Goal: Navigation & Orientation: Find specific page/section

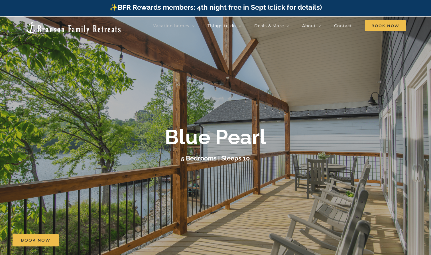
scroll to position [1, 0]
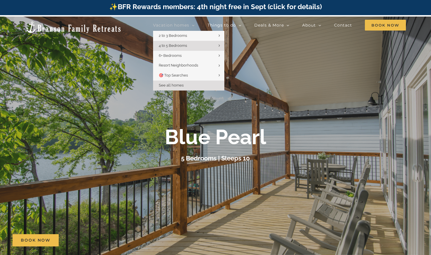
click at [177, 84] on span "See all homes" at bounding box center [171, 85] width 25 height 4
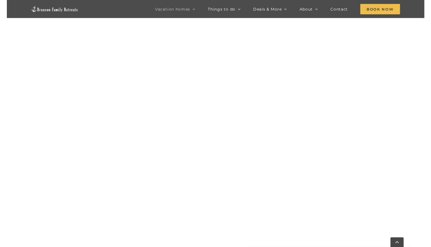
scroll to position [570, 0]
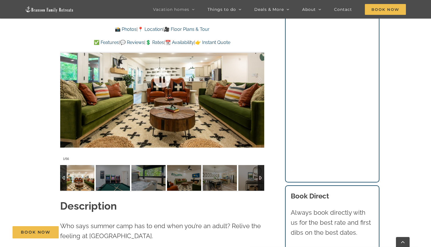
scroll to position [483, 0]
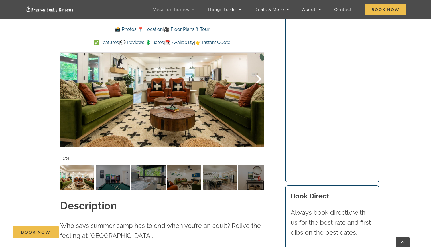
click at [260, 69] on div at bounding box center [253, 78] width 18 height 35
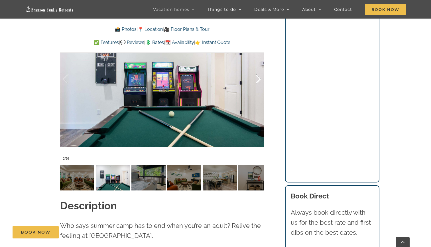
click at [260, 69] on div at bounding box center [253, 78] width 18 height 35
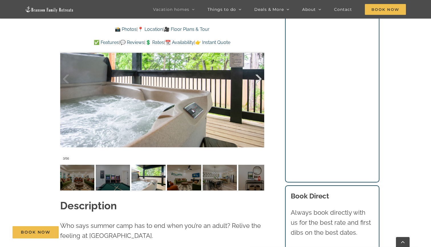
click at [260, 69] on div at bounding box center [253, 78] width 18 height 35
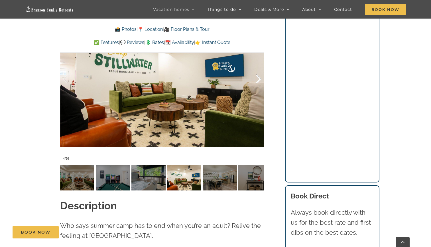
click at [260, 69] on div at bounding box center [253, 78] width 18 height 35
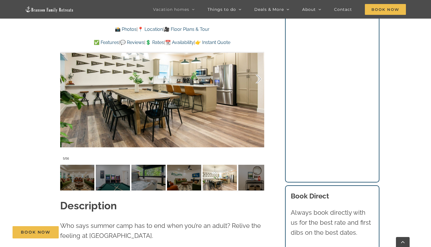
click at [260, 69] on div at bounding box center [253, 78] width 18 height 35
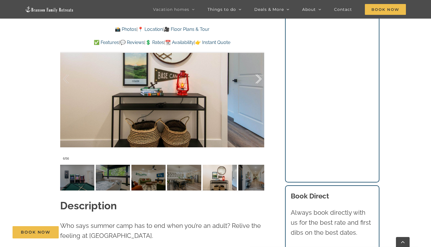
click at [260, 69] on div at bounding box center [253, 78] width 18 height 35
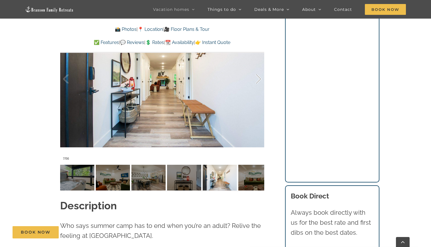
click at [259, 67] on div at bounding box center [253, 78] width 18 height 35
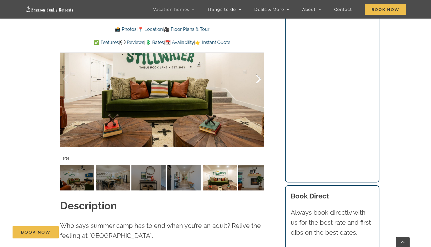
click at [259, 67] on div at bounding box center [253, 78] width 18 height 35
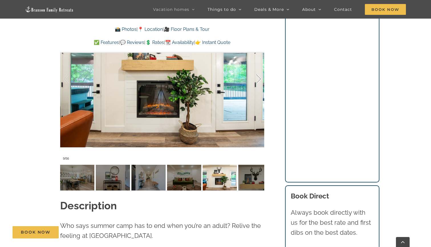
click at [259, 67] on div at bounding box center [253, 78] width 18 height 35
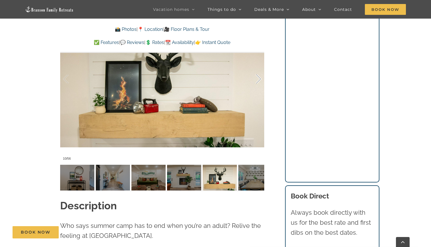
click at [259, 67] on div at bounding box center [253, 78] width 18 height 35
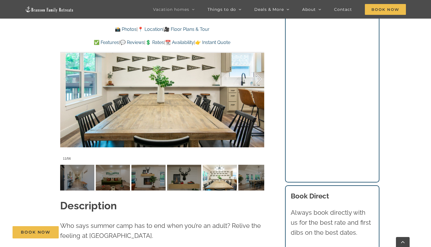
click at [259, 67] on div at bounding box center [253, 78] width 18 height 35
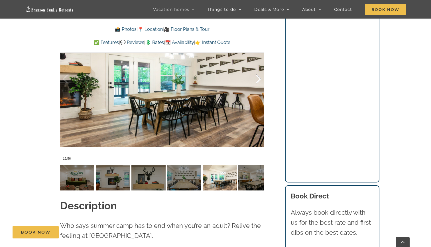
click at [259, 67] on div at bounding box center [253, 78] width 18 height 35
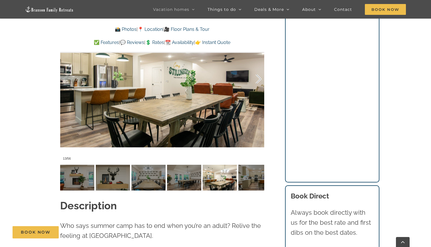
click at [259, 67] on div at bounding box center [253, 78] width 18 height 35
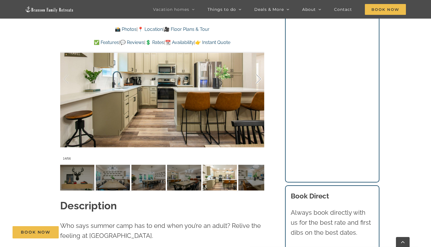
click at [259, 67] on div at bounding box center [253, 78] width 18 height 35
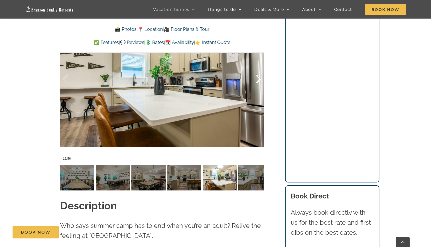
click at [259, 67] on div at bounding box center [253, 78] width 18 height 35
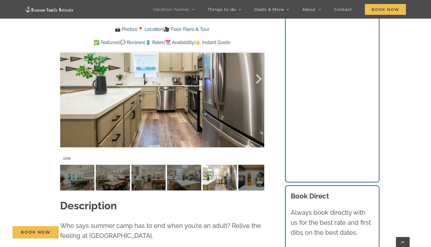
click at [259, 67] on div at bounding box center [253, 78] width 18 height 35
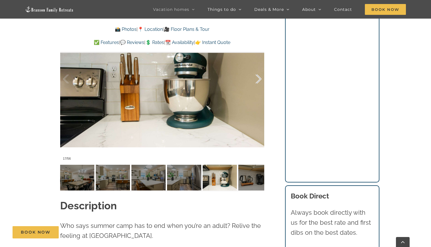
click at [259, 67] on div at bounding box center [253, 78] width 18 height 35
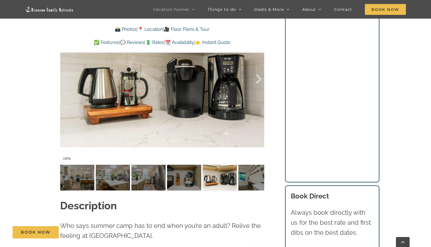
click at [259, 67] on div at bounding box center [253, 78] width 18 height 35
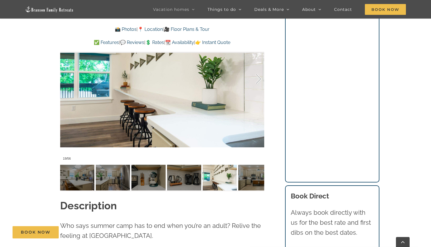
click at [259, 67] on div at bounding box center [253, 78] width 18 height 35
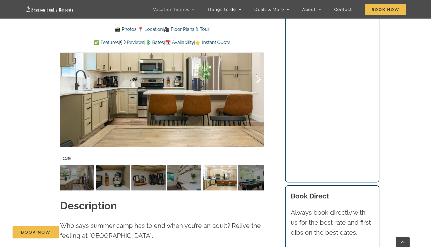
click at [259, 67] on div at bounding box center [253, 78] width 18 height 35
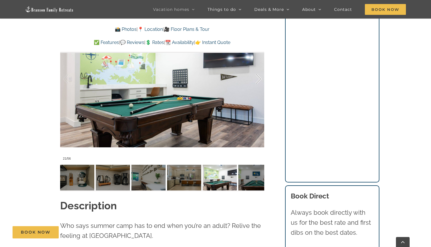
click at [259, 67] on div at bounding box center [253, 78] width 18 height 35
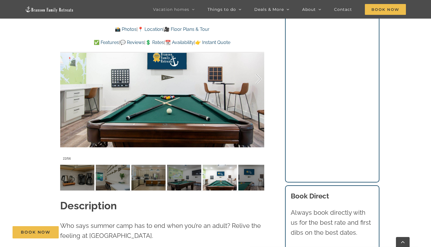
click at [259, 67] on div at bounding box center [253, 78] width 18 height 35
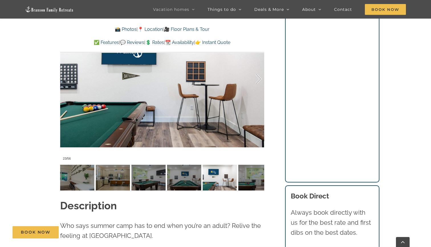
click at [259, 67] on div at bounding box center [253, 78] width 18 height 35
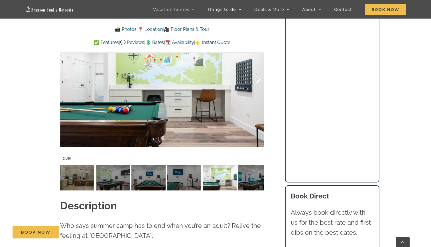
click at [259, 67] on div at bounding box center [253, 78] width 18 height 35
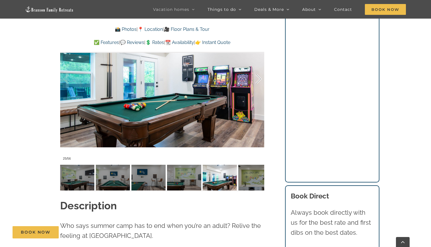
click at [259, 67] on div at bounding box center [253, 78] width 18 height 35
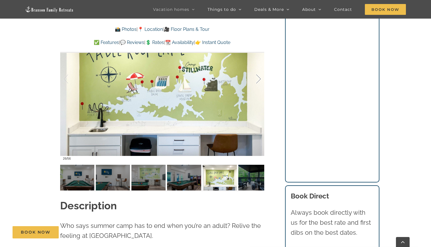
click at [259, 67] on div at bounding box center [253, 78] width 18 height 35
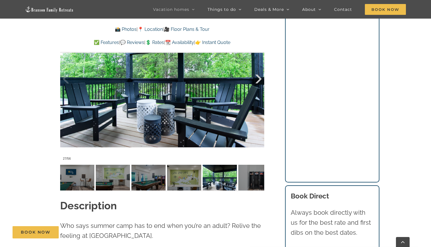
click at [259, 67] on div at bounding box center [253, 78] width 18 height 35
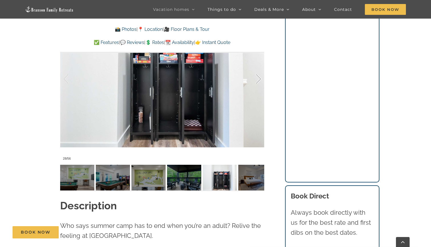
click at [259, 67] on div at bounding box center [253, 78] width 18 height 35
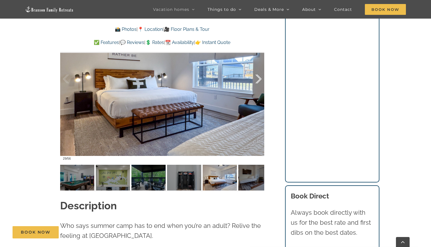
click at [259, 67] on div at bounding box center [253, 78] width 18 height 35
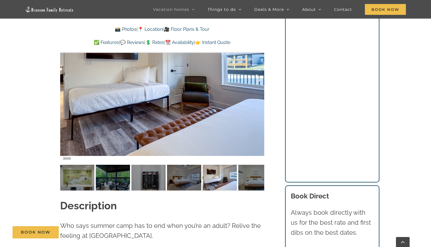
click at [259, 67] on div at bounding box center [253, 78] width 18 height 35
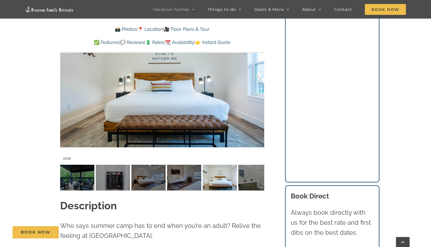
click at [259, 67] on div at bounding box center [253, 78] width 18 height 35
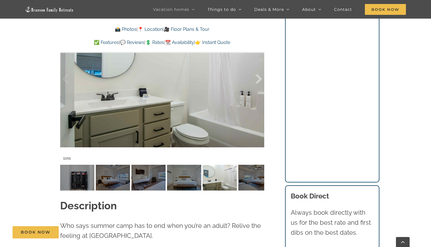
click at [259, 67] on div at bounding box center [253, 78] width 18 height 35
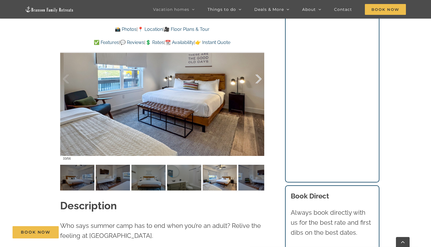
click at [259, 67] on div at bounding box center [253, 78] width 18 height 35
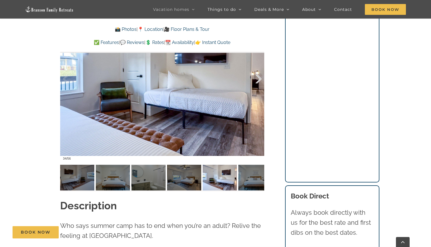
click at [259, 67] on div at bounding box center [253, 78] width 18 height 35
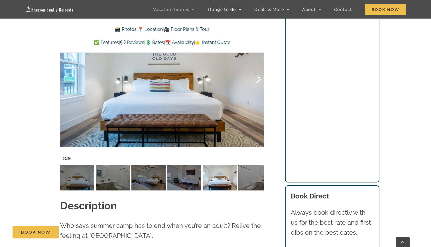
click at [259, 67] on div at bounding box center [253, 78] width 18 height 35
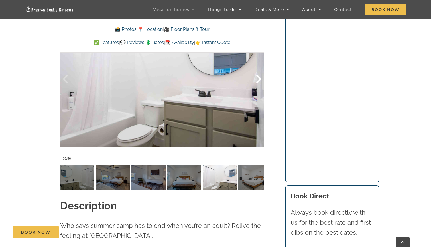
click at [259, 67] on div at bounding box center [253, 78] width 18 height 35
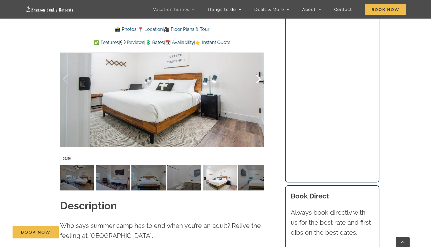
click at [259, 67] on div at bounding box center [253, 78] width 18 height 35
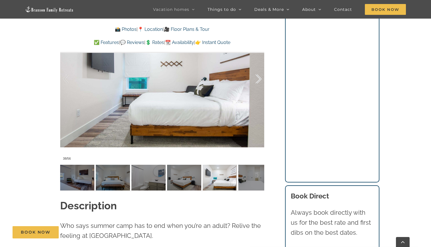
click at [259, 67] on div at bounding box center [253, 78] width 18 height 35
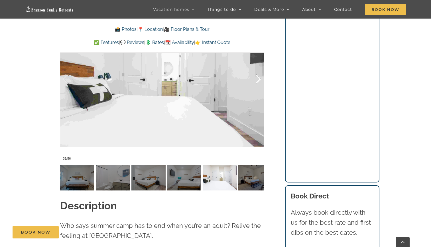
click at [259, 67] on div at bounding box center [253, 78] width 18 height 35
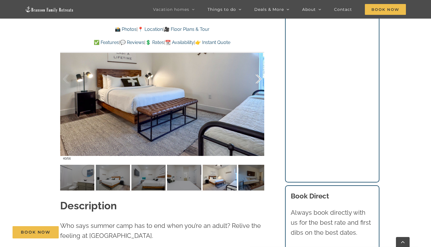
click at [259, 67] on div at bounding box center [253, 78] width 18 height 35
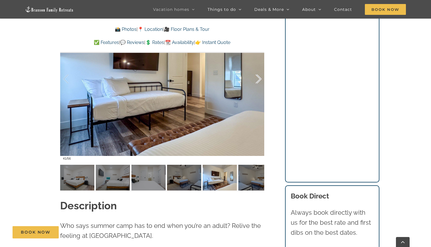
click at [259, 67] on div at bounding box center [253, 78] width 18 height 35
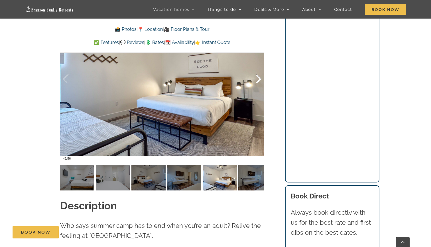
click at [259, 67] on div at bounding box center [253, 78] width 18 height 35
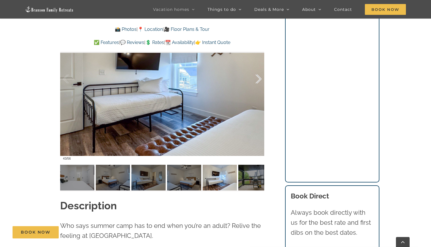
click at [259, 67] on div at bounding box center [253, 78] width 18 height 35
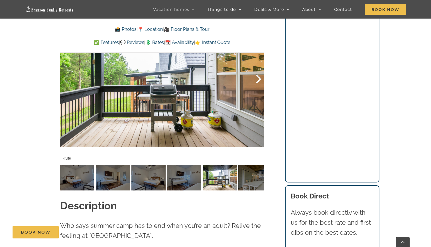
click at [259, 67] on div at bounding box center [253, 78] width 18 height 35
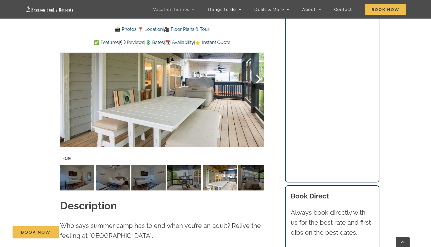
click at [259, 67] on div at bounding box center [253, 78] width 18 height 35
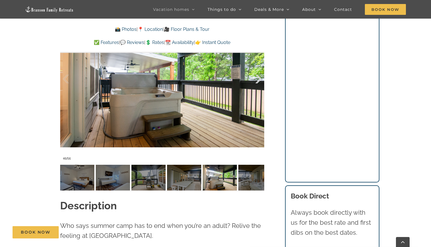
click at [259, 67] on div at bounding box center [253, 78] width 18 height 35
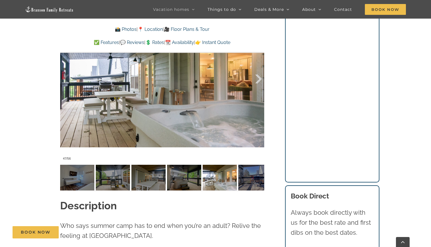
click at [259, 67] on div at bounding box center [253, 78] width 18 height 35
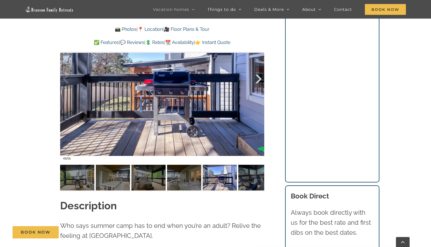
click at [259, 67] on div at bounding box center [253, 78] width 18 height 35
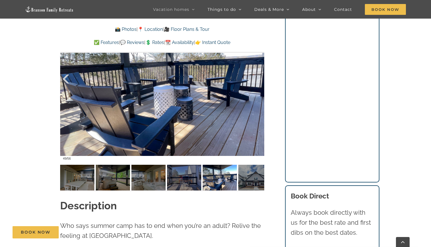
click at [66, 71] on div at bounding box center [72, 78] width 18 height 35
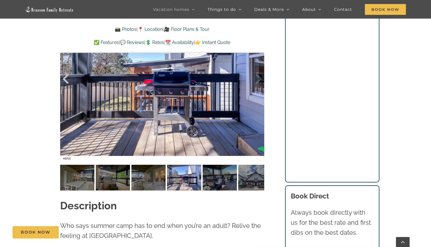
click at [66, 71] on div at bounding box center [72, 78] width 18 height 35
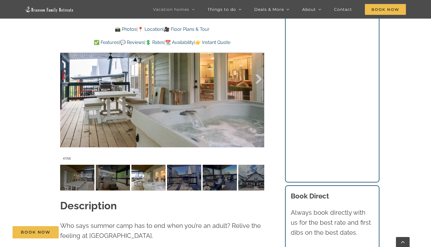
click at [259, 68] on div at bounding box center [253, 78] width 18 height 35
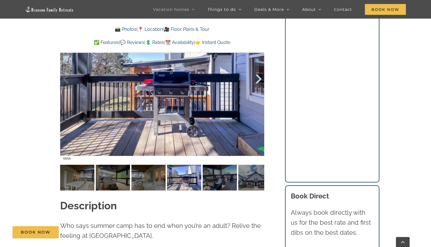
click at [259, 68] on div at bounding box center [253, 78] width 18 height 35
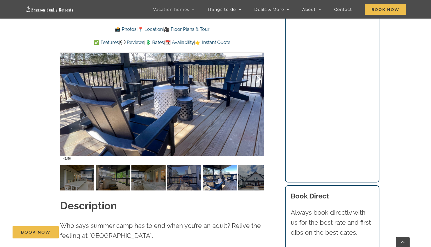
click at [259, 68] on div at bounding box center [253, 78] width 18 height 35
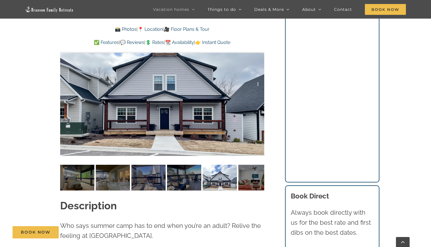
click at [259, 68] on div at bounding box center [162, 79] width 204 height 168
click at [259, 66] on div at bounding box center [253, 78] width 18 height 35
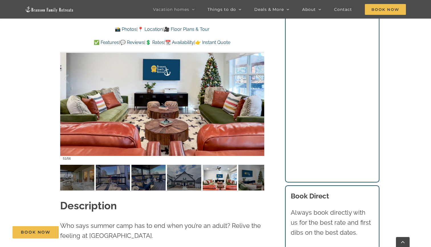
click at [259, 66] on div at bounding box center [253, 78] width 18 height 35
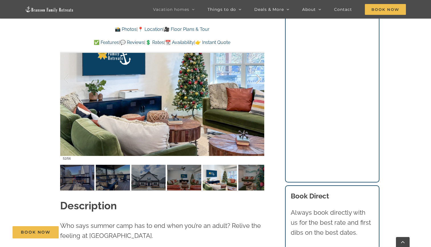
click at [259, 66] on div at bounding box center [253, 78] width 18 height 35
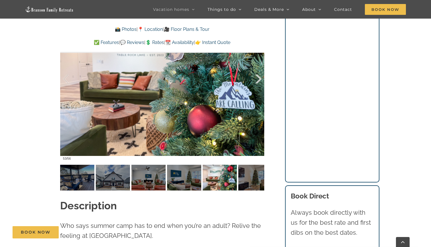
click at [259, 66] on div at bounding box center [253, 78] width 18 height 35
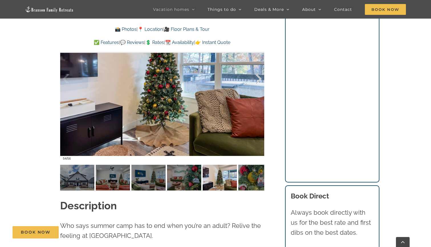
click at [259, 66] on div at bounding box center [253, 78] width 18 height 35
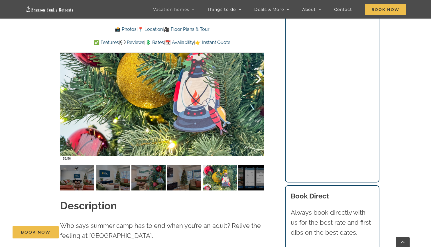
click at [259, 66] on div at bounding box center [253, 78] width 18 height 35
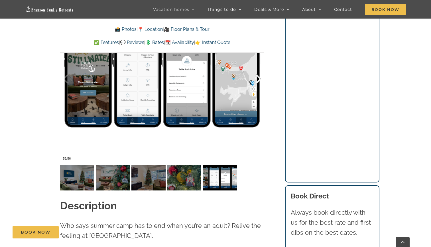
click at [259, 66] on div at bounding box center [253, 78] width 18 height 35
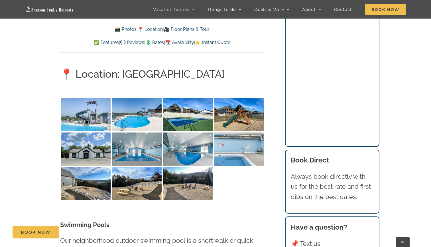
scroll to position [1318, 0]
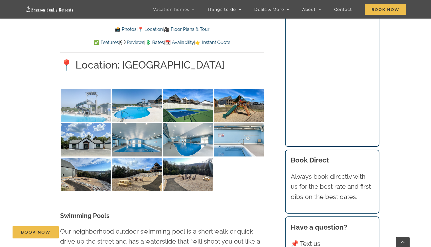
click at [86, 89] on img at bounding box center [86, 105] width 50 height 33
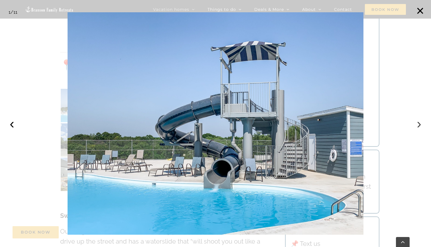
click at [419, 124] on button "›" at bounding box center [419, 123] width 13 height 13
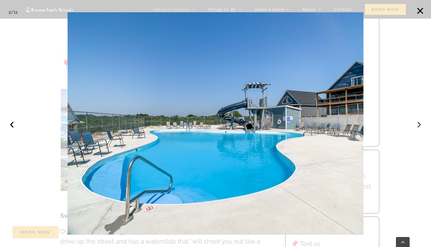
click at [419, 124] on button "›" at bounding box center [419, 123] width 13 height 13
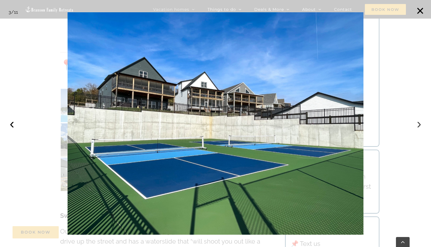
click at [419, 124] on button "›" at bounding box center [419, 123] width 13 height 13
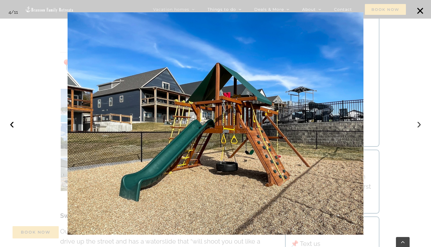
click at [419, 124] on button "›" at bounding box center [419, 123] width 13 height 13
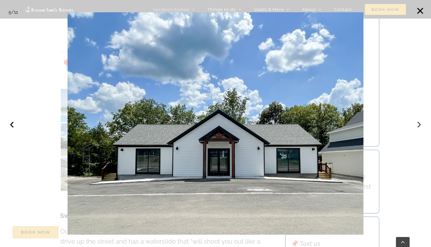
click at [419, 124] on button "›" at bounding box center [419, 123] width 13 height 13
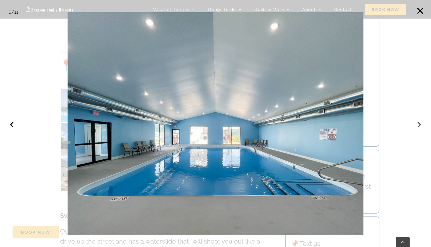
click at [419, 124] on button "›" at bounding box center [419, 123] width 13 height 13
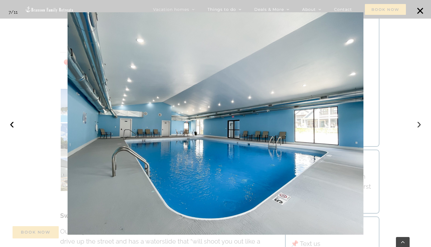
click at [419, 124] on button "›" at bounding box center [419, 123] width 13 height 13
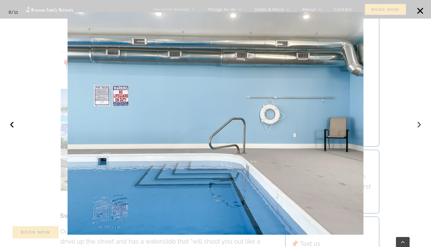
click at [419, 124] on button "›" at bounding box center [419, 123] width 13 height 13
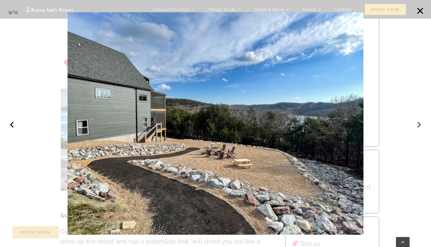
click at [419, 124] on button "›" at bounding box center [419, 123] width 13 height 13
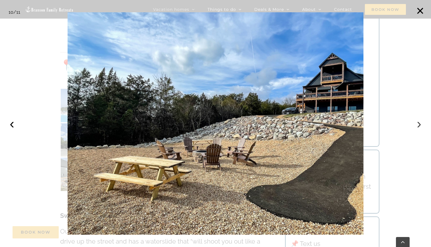
click at [419, 124] on button "›" at bounding box center [419, 123] width 13 height 13
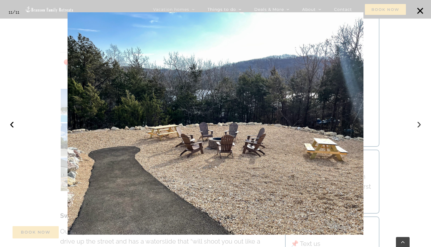
click at [419, 124] on button "›" at bounding box center [419, 123] width 13 height 13
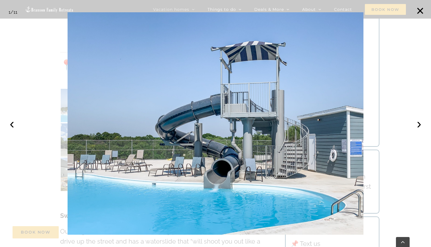
click at [394, 156] on div at bounding box center [215, 123] width 431 height 247
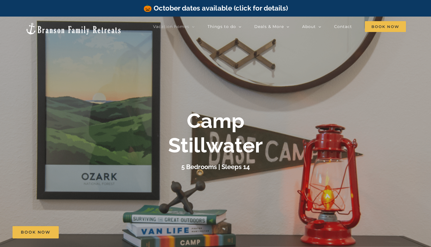
scroll to position [0, 0]
